Goal: Information Seeking & Learning: Learn about a topic

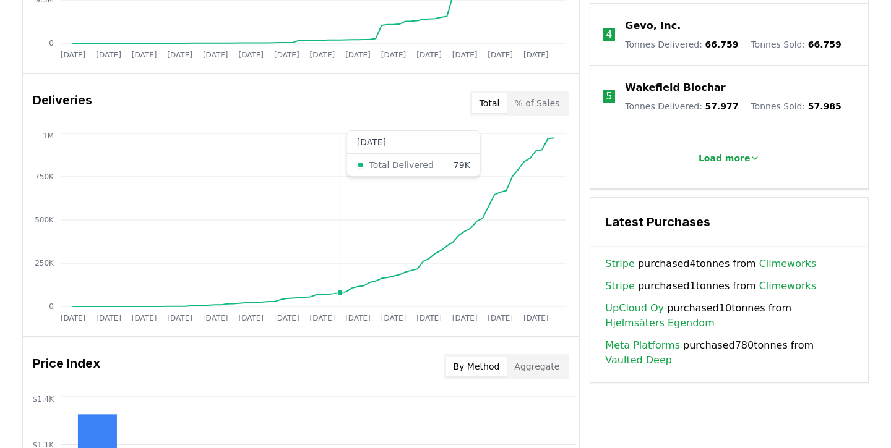
scroll to position [688, 0]
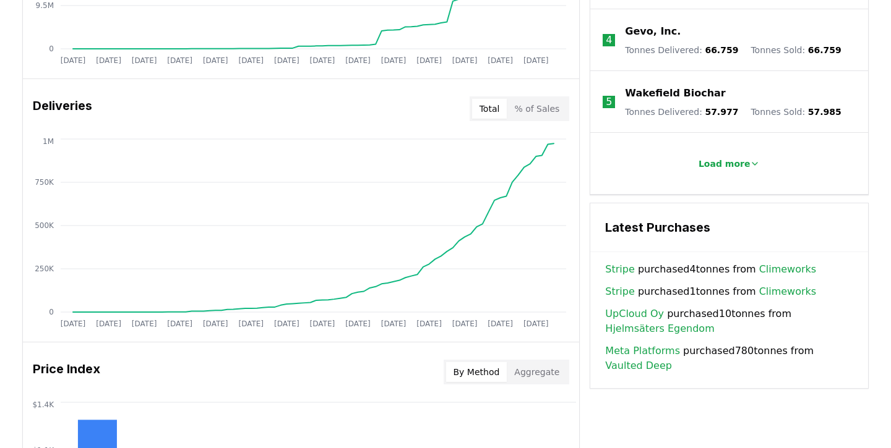
click at [531, 376] on button "Aggregate" at bounding box center [537, 372] width 60 height 20
click at [499, 374] on button "By Method" at bounding box center [476, 372] width 61 height 20
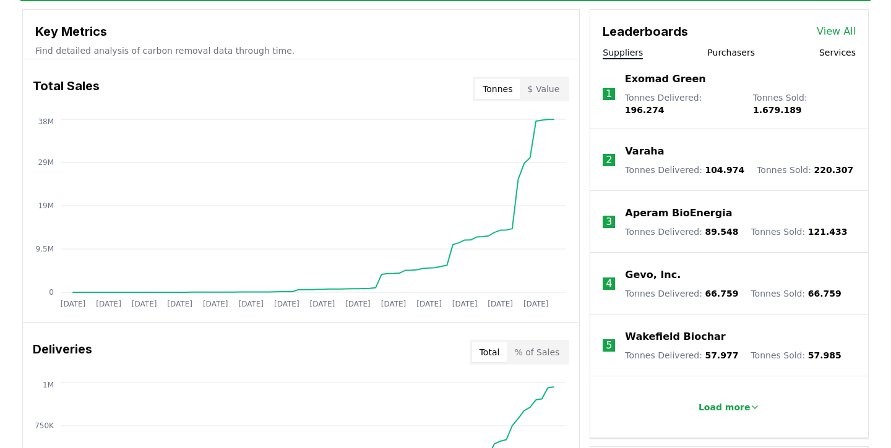
scroll to position [0, 0]
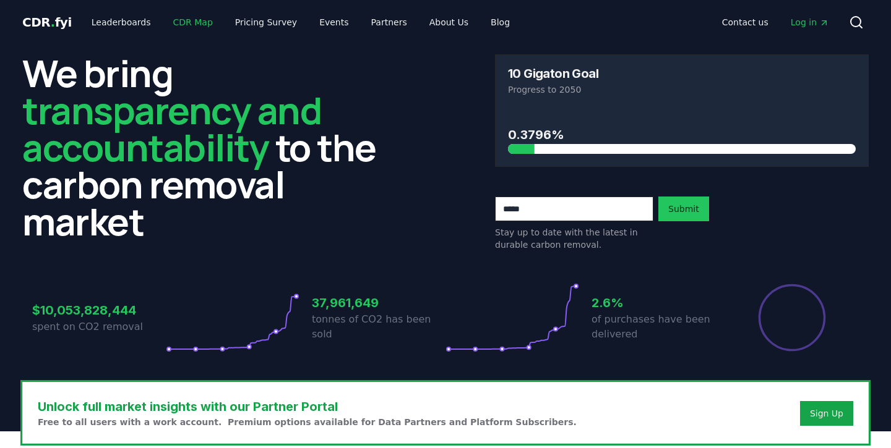
click at [174, 22] on link "CDR Map" at bounding box center [192, 22] width 59 height 22
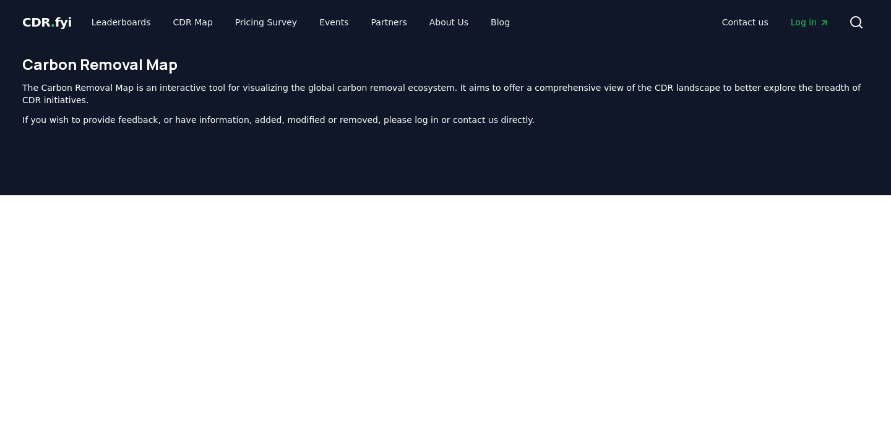
click at [417, 88] on p "The Carbon Removal Map is an interactive tool for visualizing the global carbon…" at bounding box center [445, 94] width 846 height 25
click at [621, 94] on div "The Carbon Removal Map is an interactive tool for visualizing the global carbon…" at bounding box center [445, 104] width 846 height 45
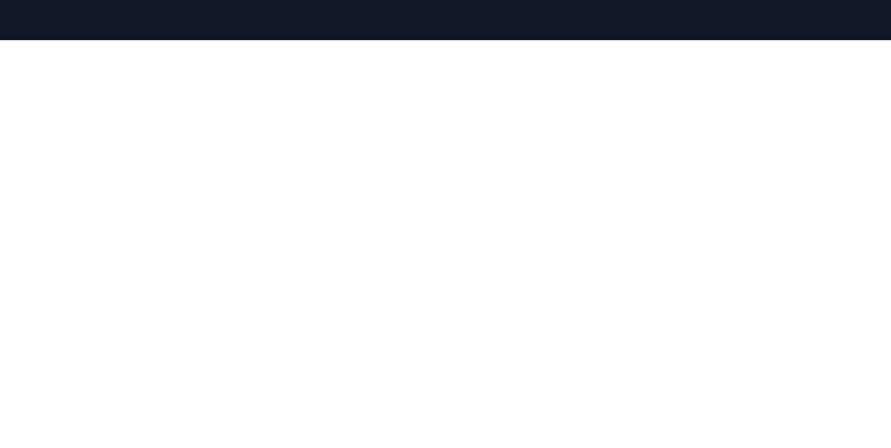
scroll to position [153, 0]
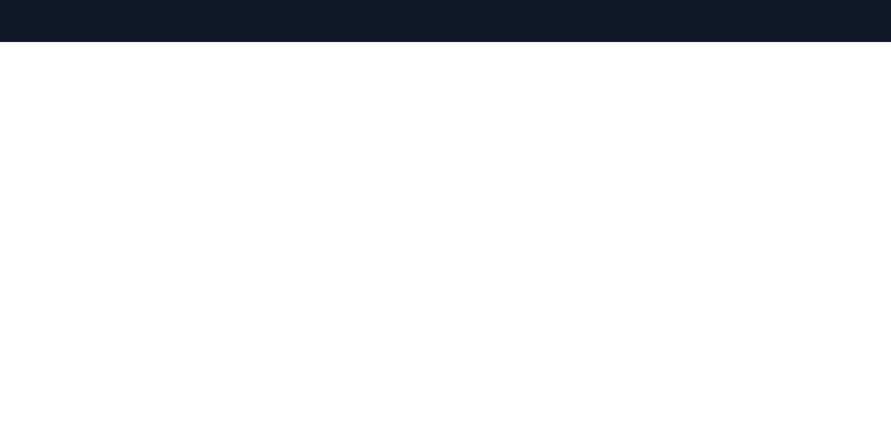
click at [888, 159] on div at bounding box center [445, 266] width 891 height 448
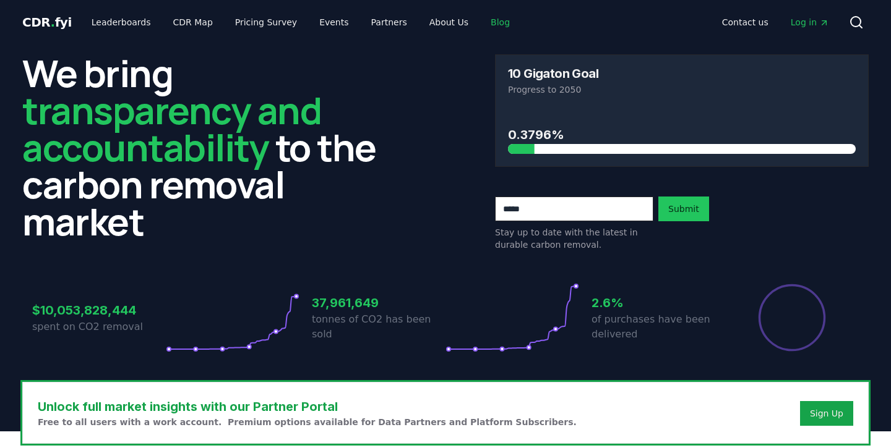
click at [481, 21] on link "Blog" at bounding box center [500, 22] width 39 height 22
click at [481, 27] on link "Blog" at bounding box center [500, 22] width 39 height 22
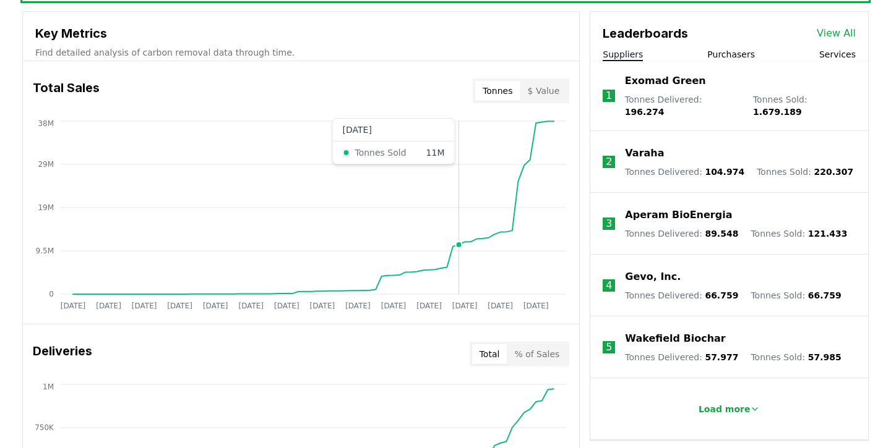
scroll to position [380, 0]
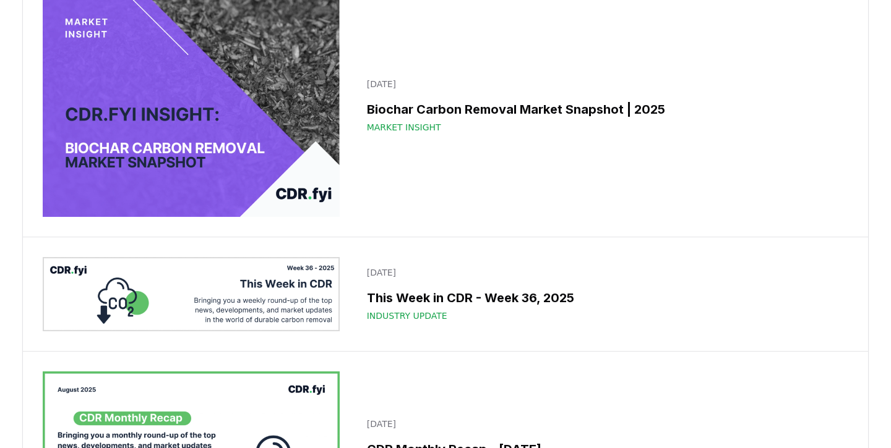
scroll to position [786, 0]
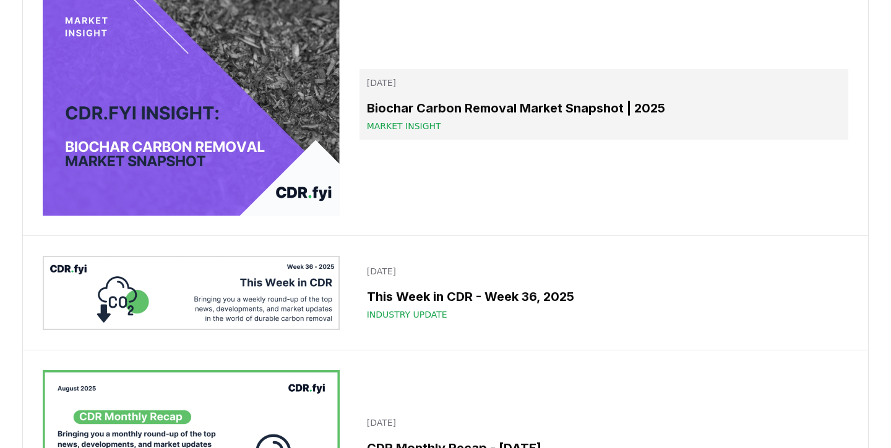
click at [516, 118] on h3 "Biochar Carbon Removal Market Snapshot | 2025" at bounding box center [604, 108] width 474 height 19
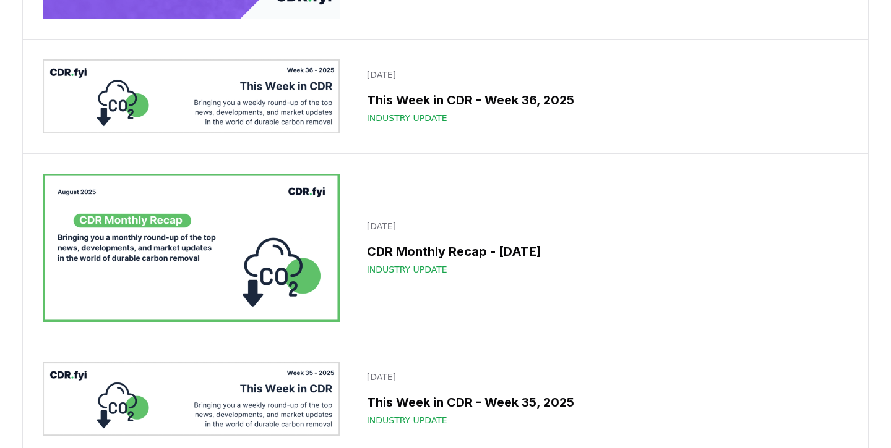
scroll to position [1042, 0]
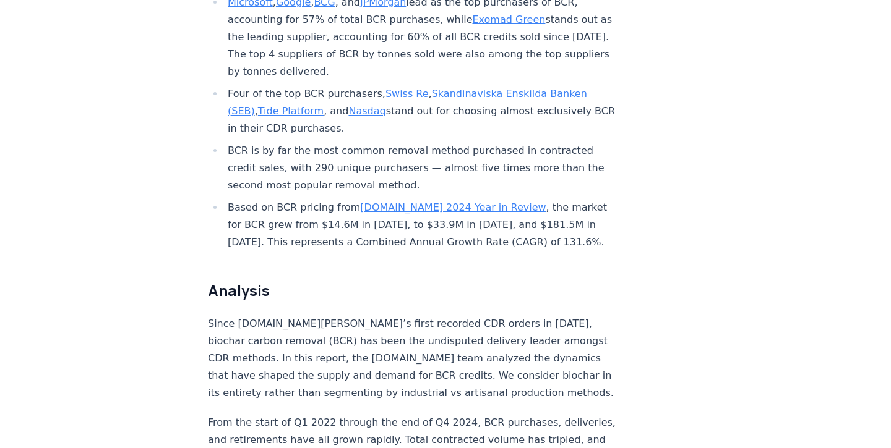
scroll to position [770, 0]
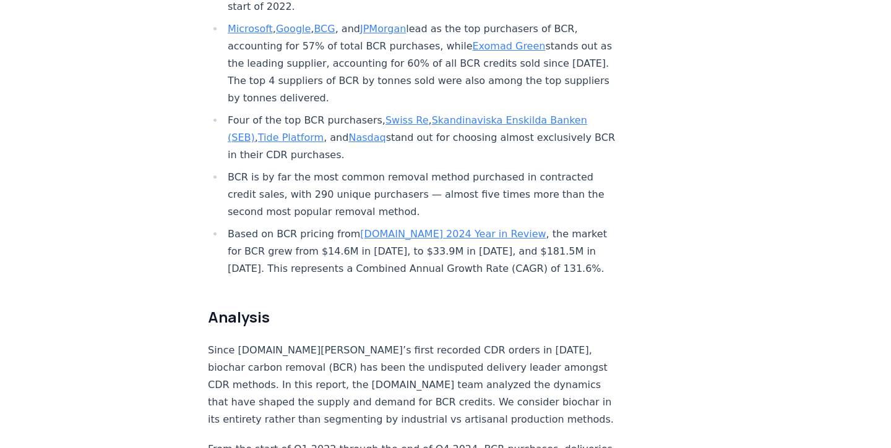
click at [460, 228] on link "CDR.fyi 2024 Year in Review" at bounding box center [453, 234] width 186 height 12
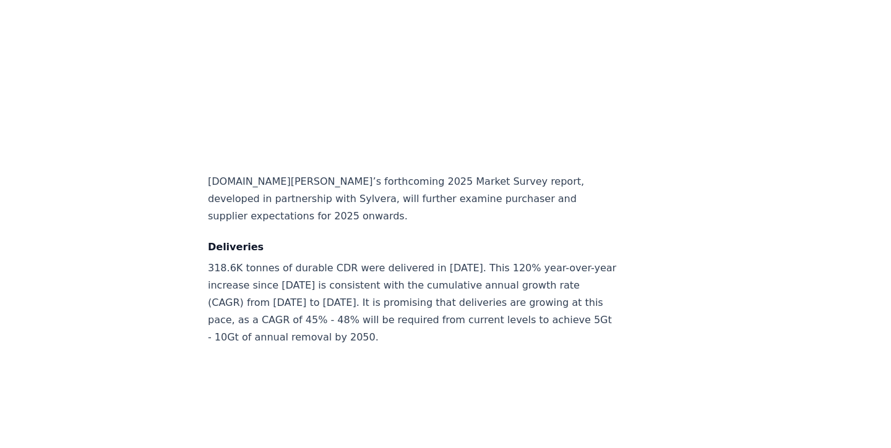
scroll to position [6041, 0]
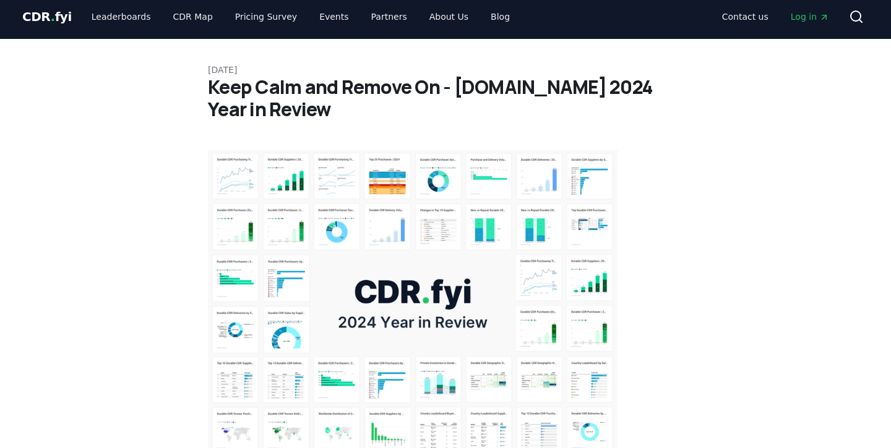
scroll to position [0, 0]
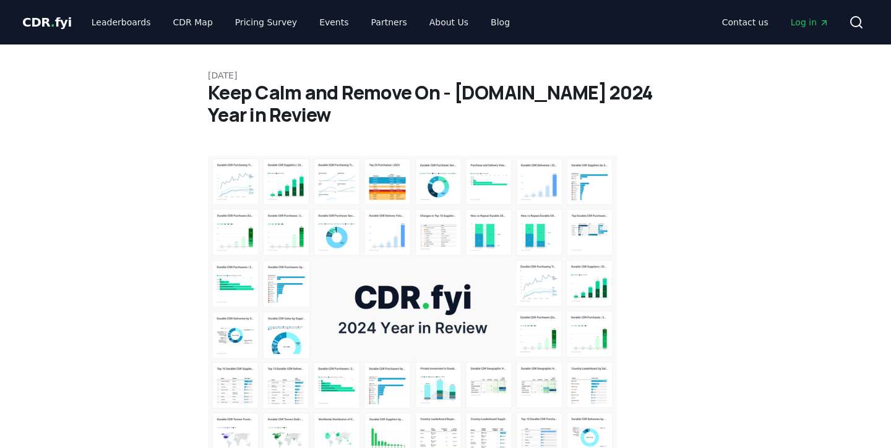
click at [433, 183] on img at bounding box center [412, 309] width 409 height 307
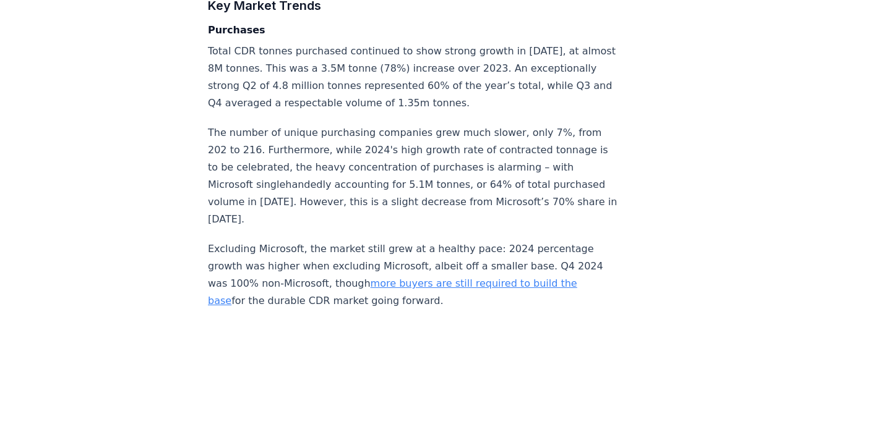
scroll to position [2498, 0]
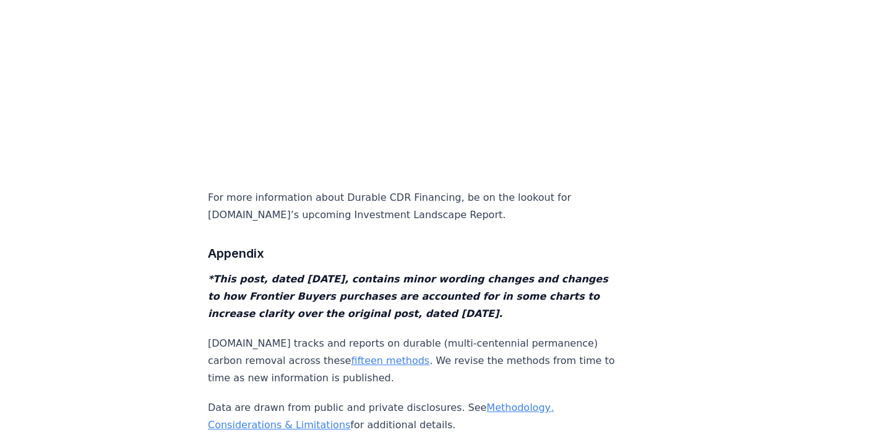
scroll to position [12177, 0]
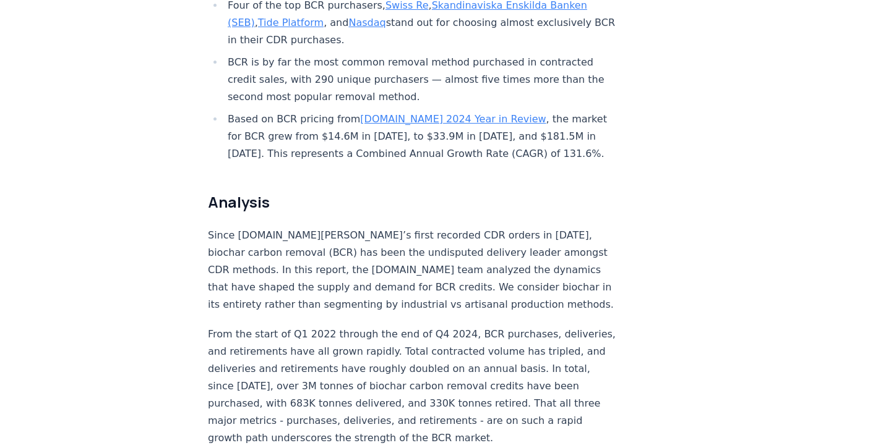
scroll to position [867, 0]
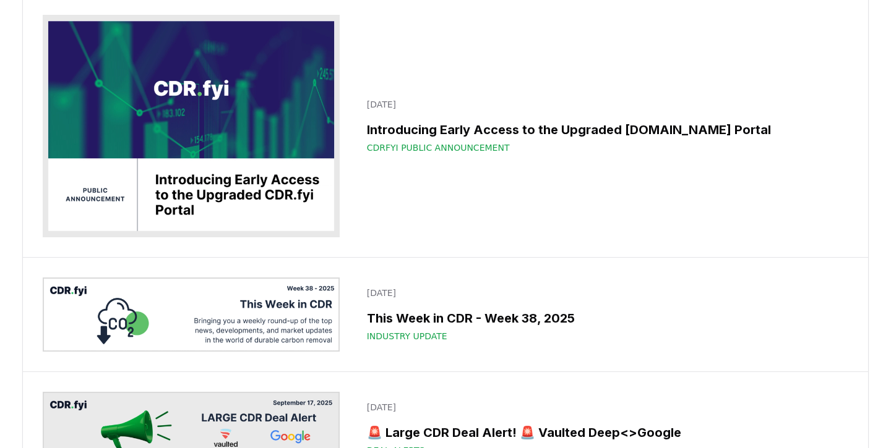
scroll to position [323, 0]
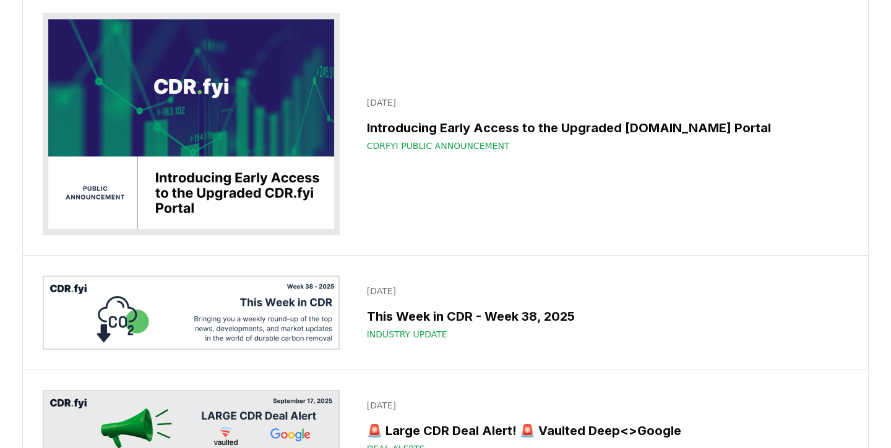
click at [602, 218] on div "September 22, 2025 Introducing Early Access to the Upgraded CDR.fyi Portal CDRf…" at bounding box center [445, 124] width 845 height 262
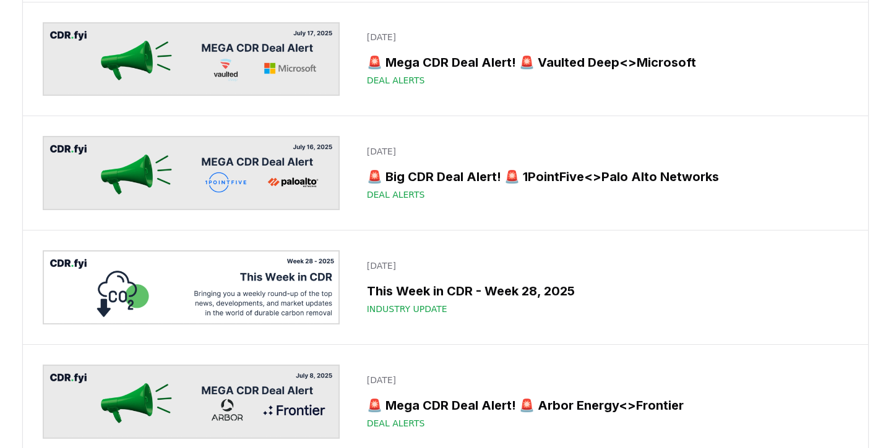
scroll to position [2383, 0]
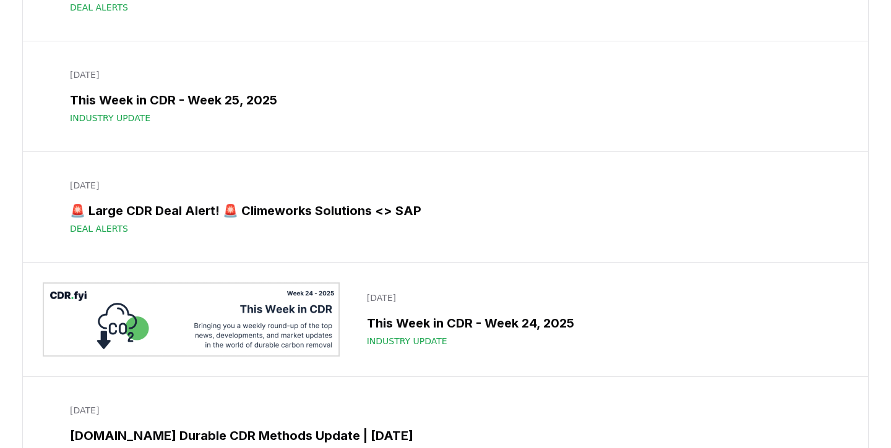
scroll to position [3500, 0]
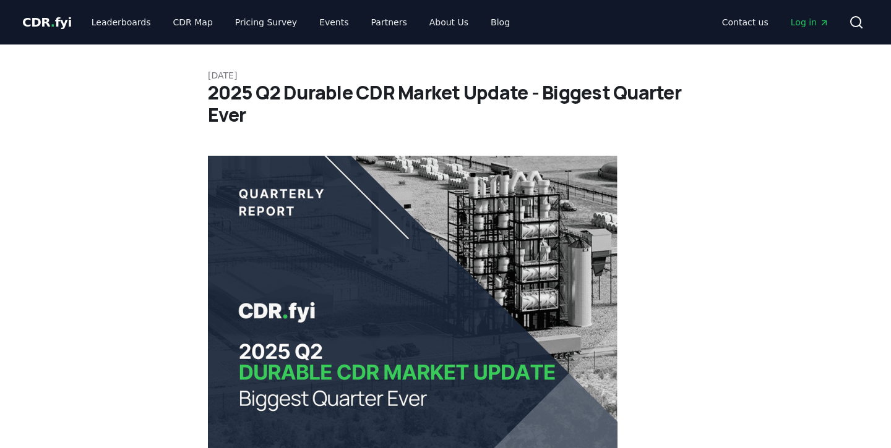
scroll to position [3500, 0]
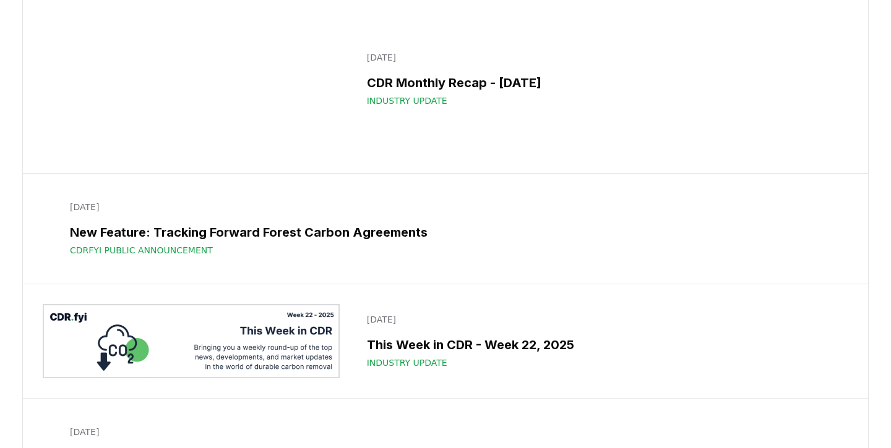
scroll to position [4272, 0]
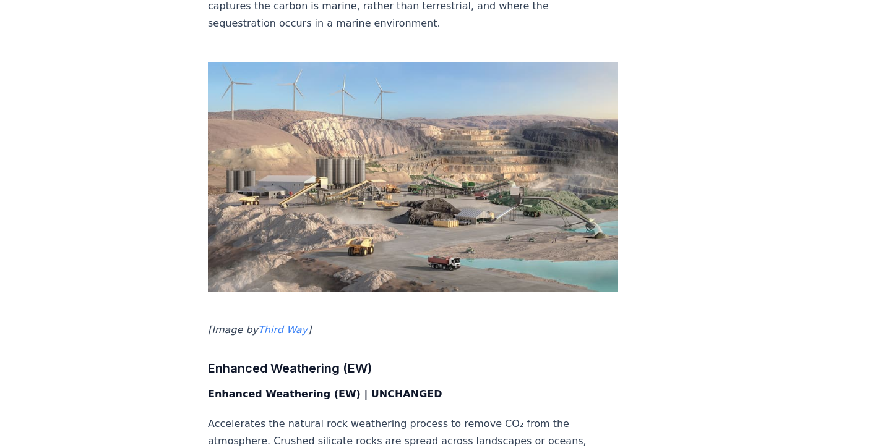
scroll to position [4582, 0]
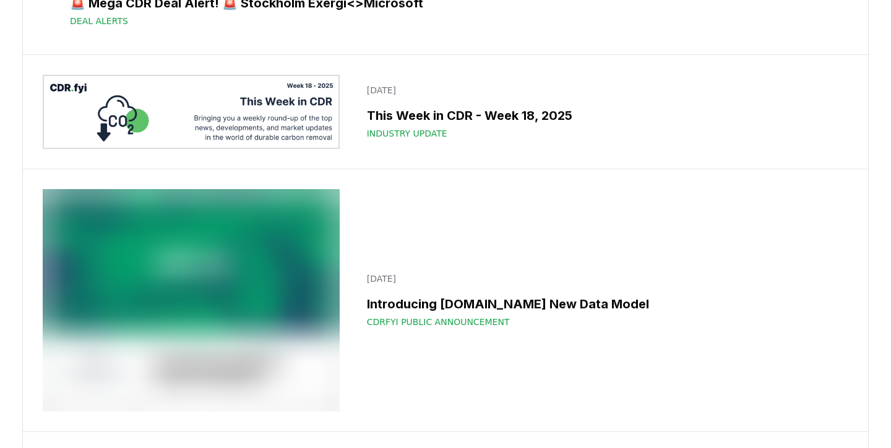
scroll to position [5825, 0]
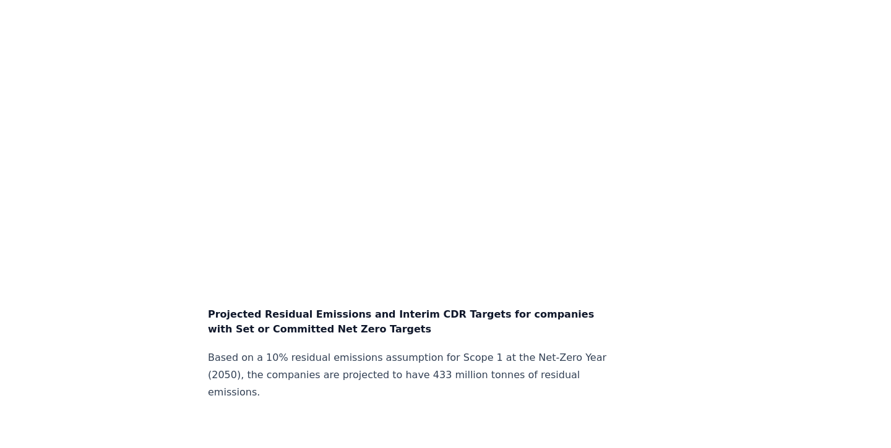
scroll to position [3753, 0]
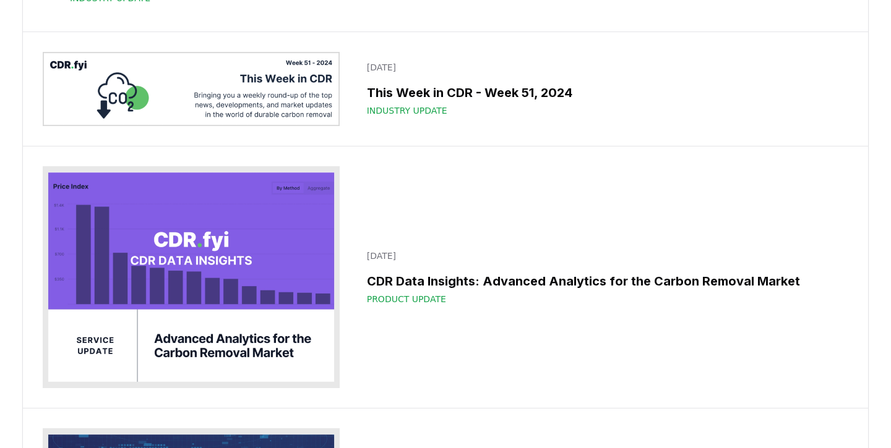
scroll to position [11230, 0]
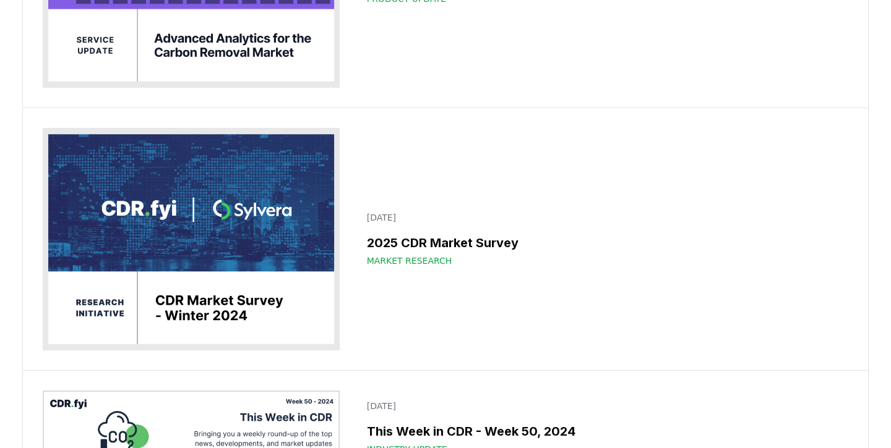
scroll to position [11377, 0]
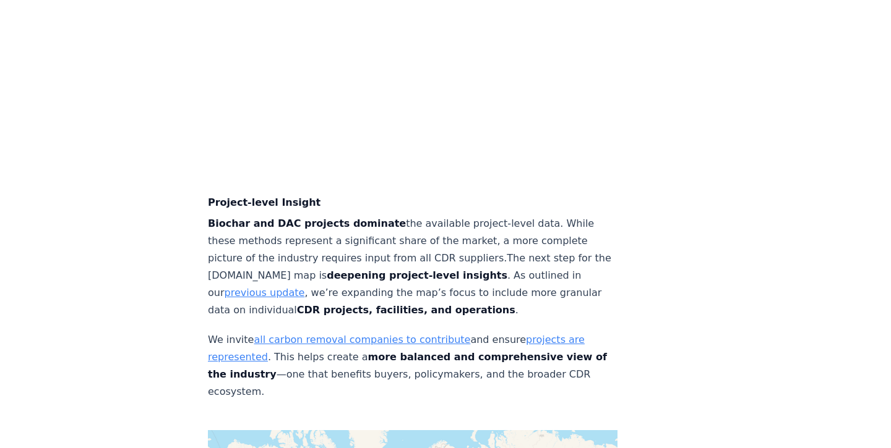
scroll to position [4155, 0]
